Goal: Find specific page/section: Find specific page/section

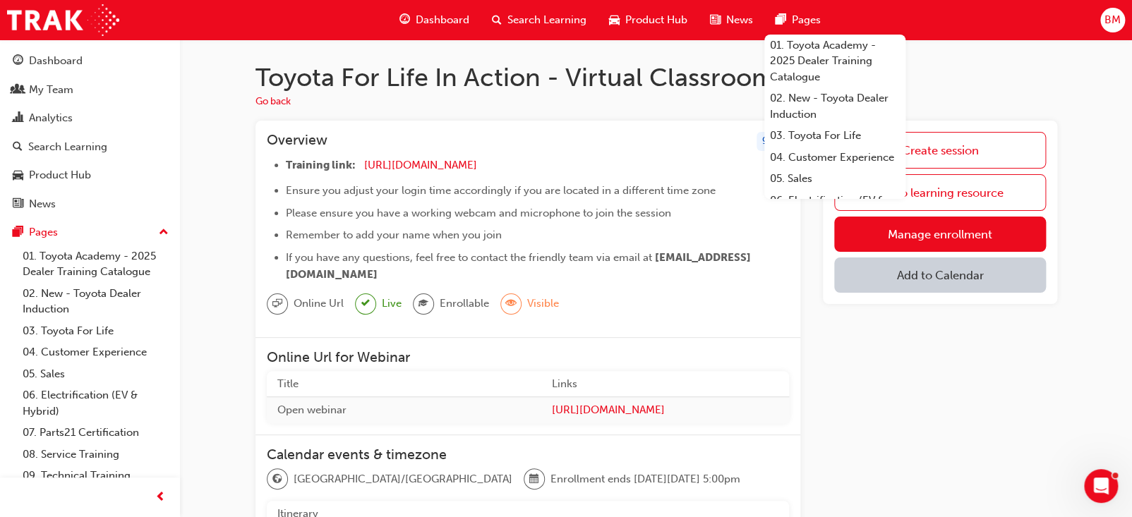
click at [1018, 399] on div "Create session Go to learning resource Manage enrollment Add to Calendar" at bounding box center [940, 521] width 234 height 801
click at [933, 459] on div "Create session Go to learning resource Manage enrollment Add to Calendar" at bounding box center [940, 521] width 234 height 801
click at [438, 14] on span "Dashboard" at bounding box center [443, 20] width 54 height 16
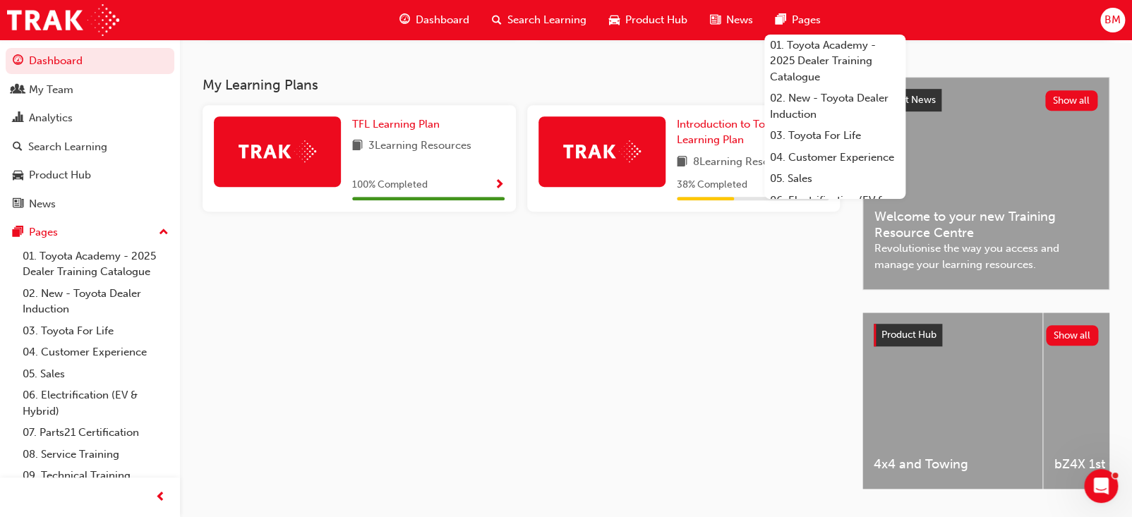
scroll to position [188, 0]
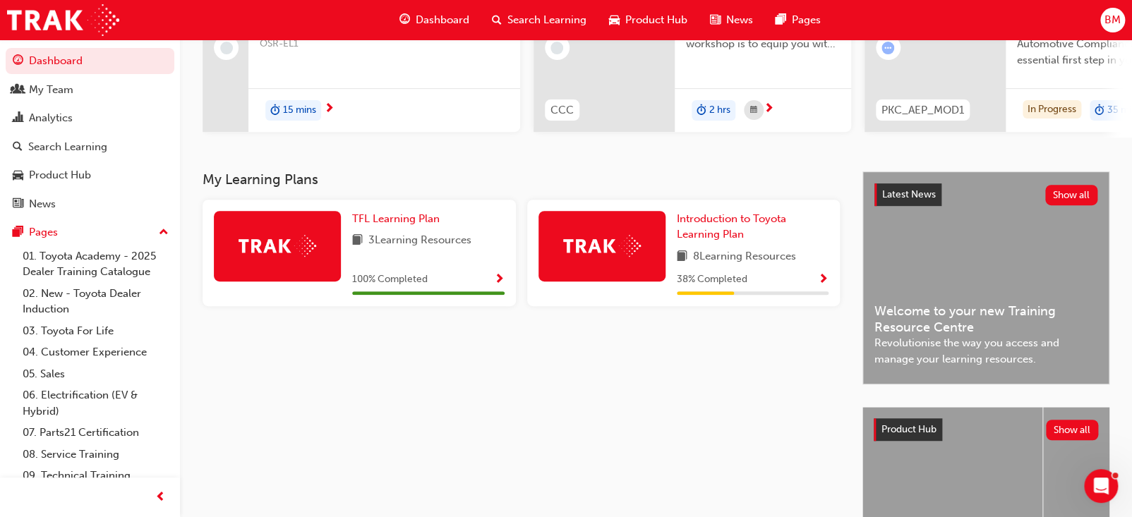
click at [792, 438] on div "My Learning Plans TFL Learning Plan 3 Learning Resources 100 % Completed Introd…" at bounding box center [533, 390] width 660 height 438
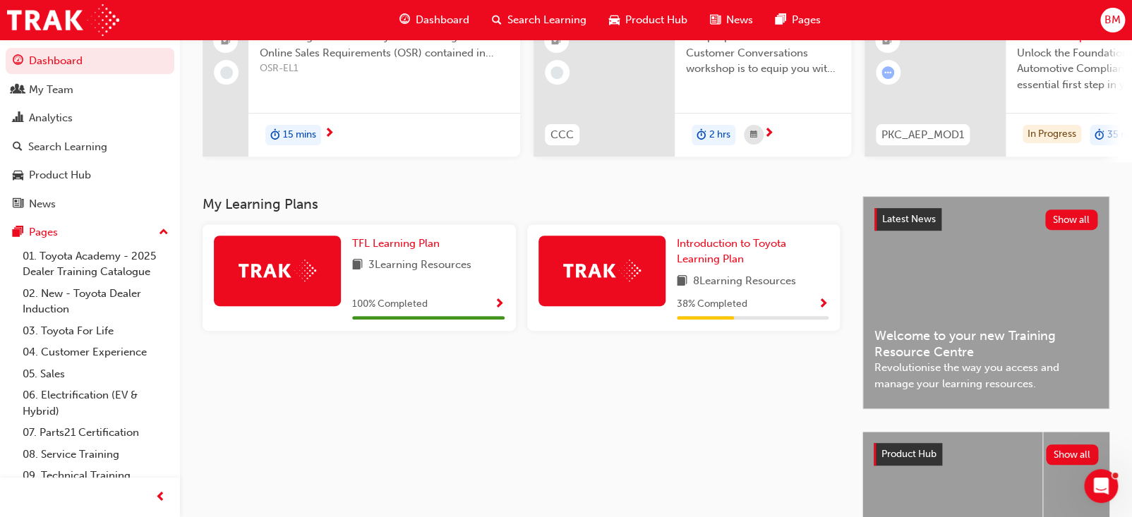
scroll to position [0, 0]
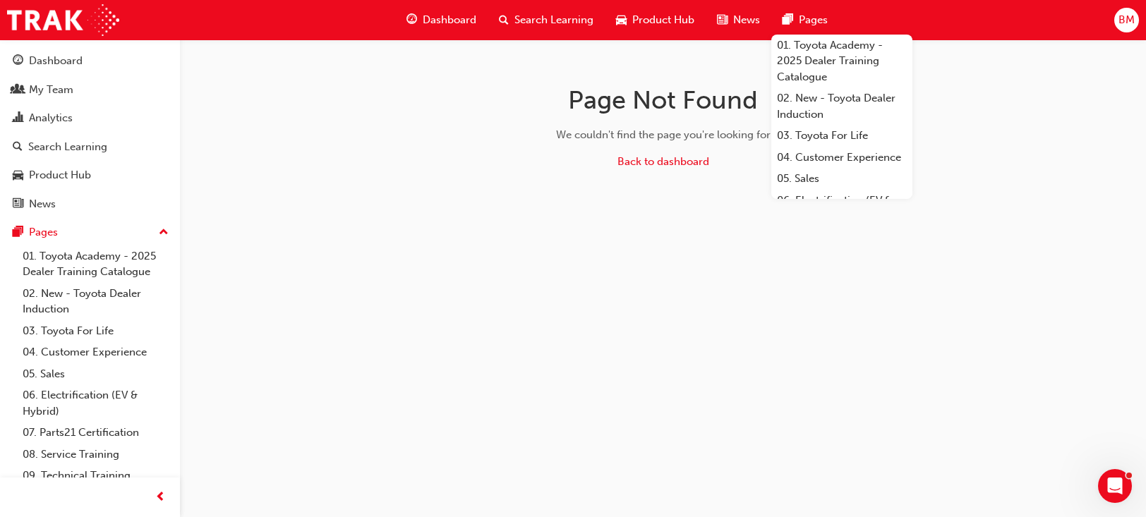
click at [567, 25] on span "Search Learning" at bounding box center [553, 20] width 79 height 16
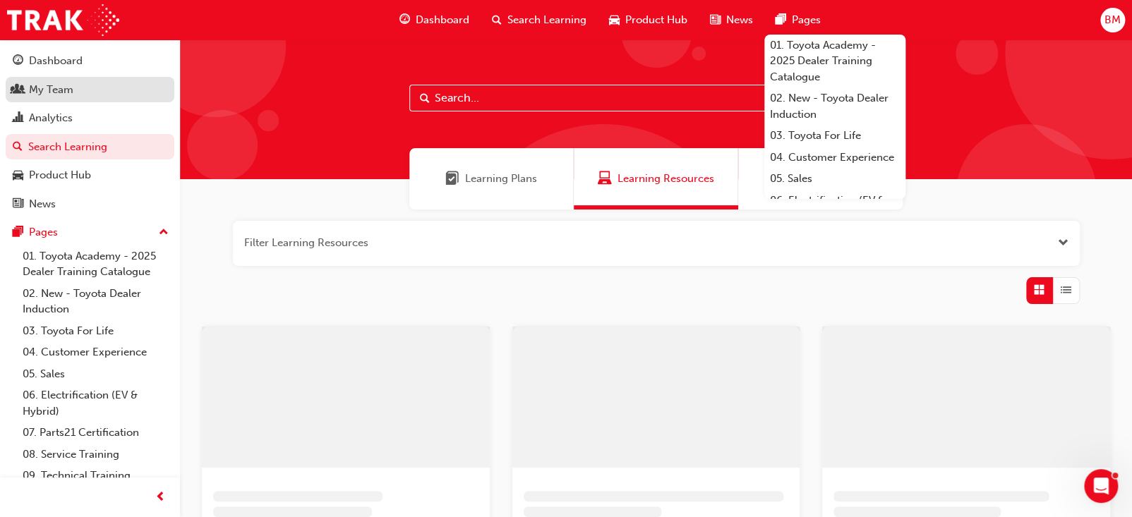
click at [66, 88] on div "My Team" at bounding box center [51, 90] width 44 height 16
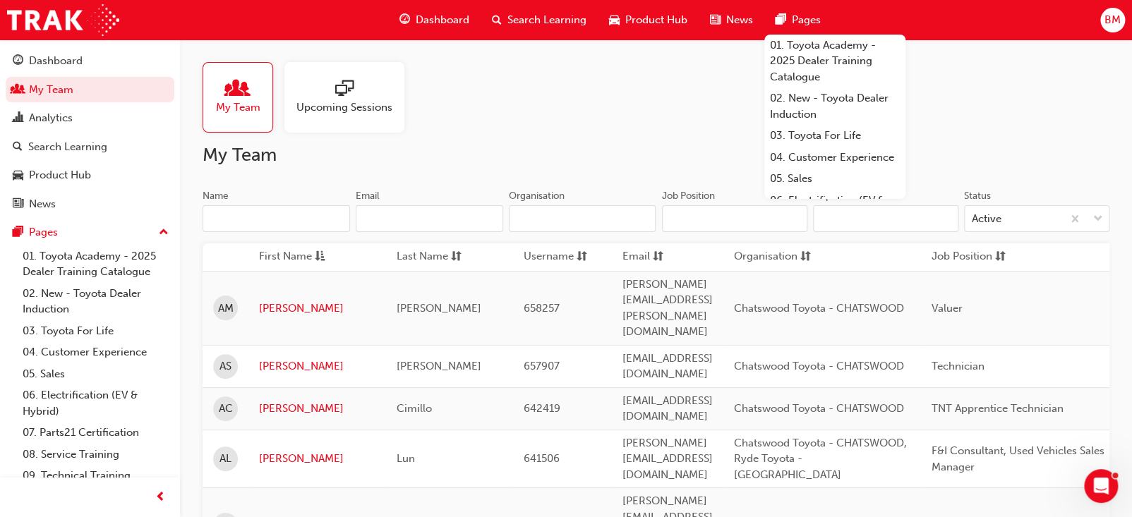
click at [248, 219] on input "Name" at bounding box center [276, 218] width 147 height 27
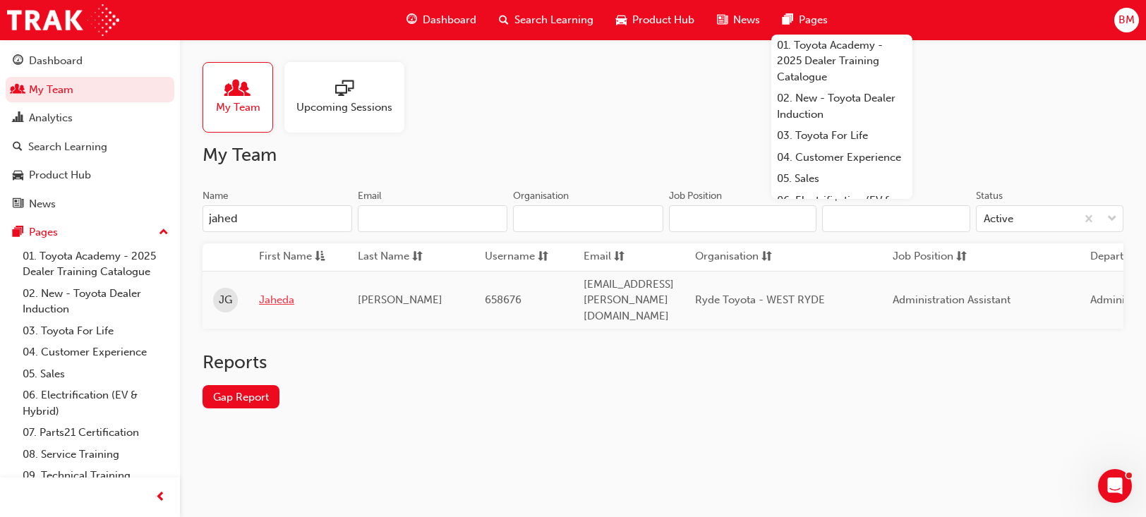
type input "jahed"
click at [297, 295] on link "Jaheda" at bounding box center [298, 300] width 78 height 16
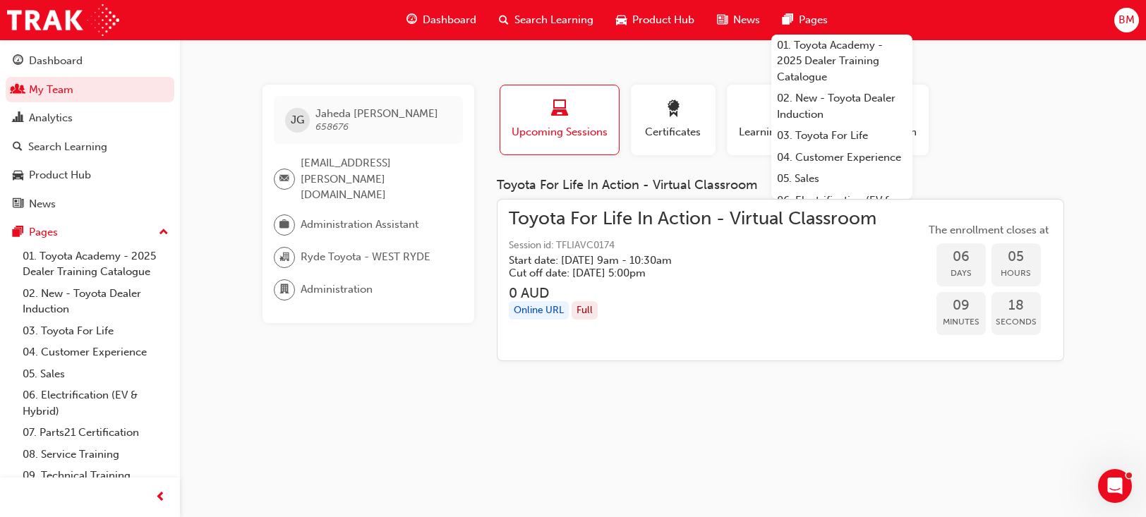
click at [699, 440] on div "[PERSON_NAME] 658676 [EMAIL_ADDRESS][PERSON_NAME][DOMAIN_NAME] Administration A…" at bounding box center [573, 258] width 1146 height 517
click at [994, 132] on div "Profile Upcoming Sessions Certificates Learning History Subscription" at bounding box center [781, 126] width 596 height 82
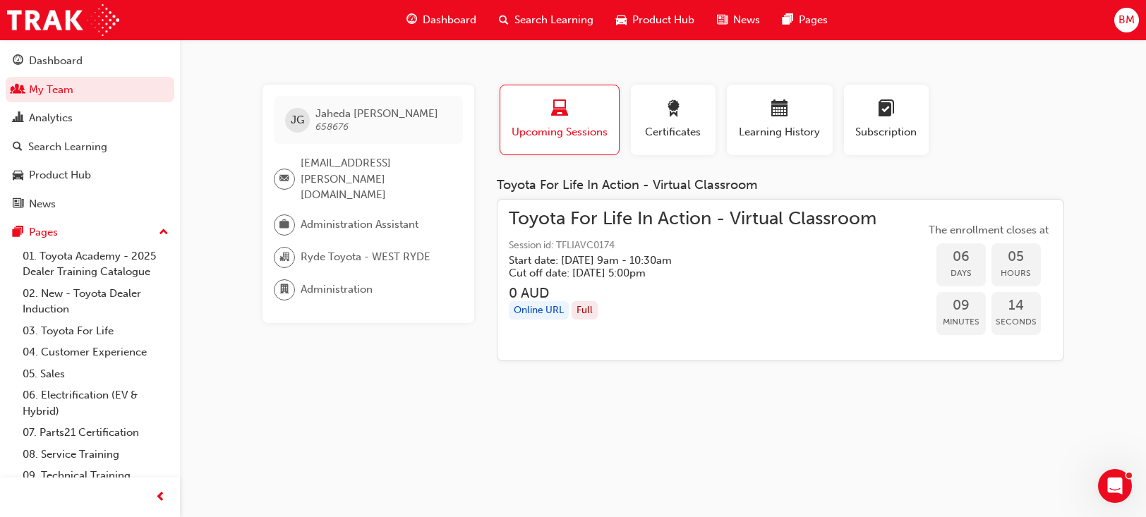
click at [225, 64] on div "[PERSON_NAME] 658676 [EMAIL_ADDRESS][PERSON_NAME][DOMAIN_NAME] Administration A…" at bounding box center [573, 258] width 1146 height 517
click at [981, 101] on div "Profile Upcoming Sessions Certificates Learning History Subscription" at bounding box center [781, 126] width 596 height 82
